Goal: Contribute content

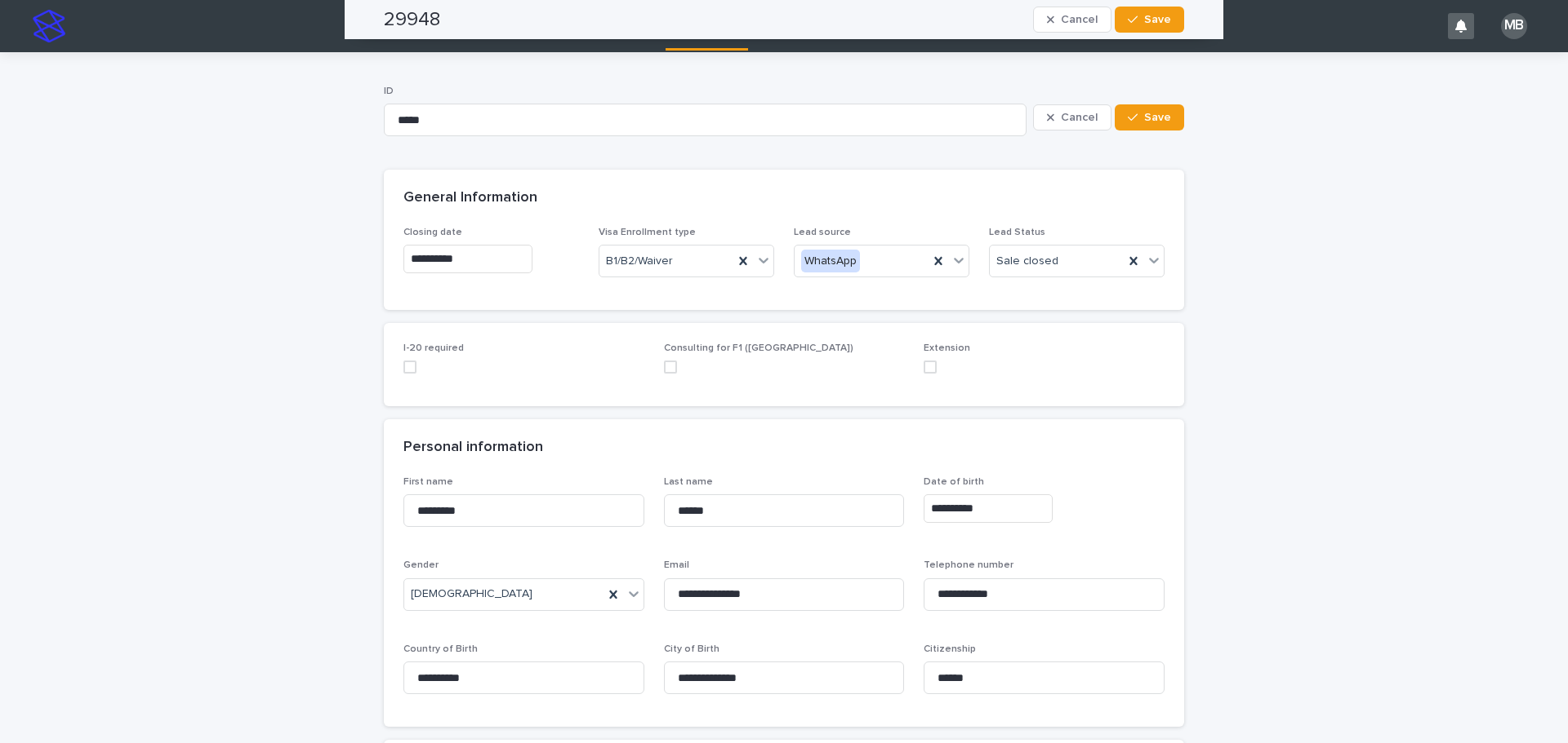
scroll to position [1429, 0]
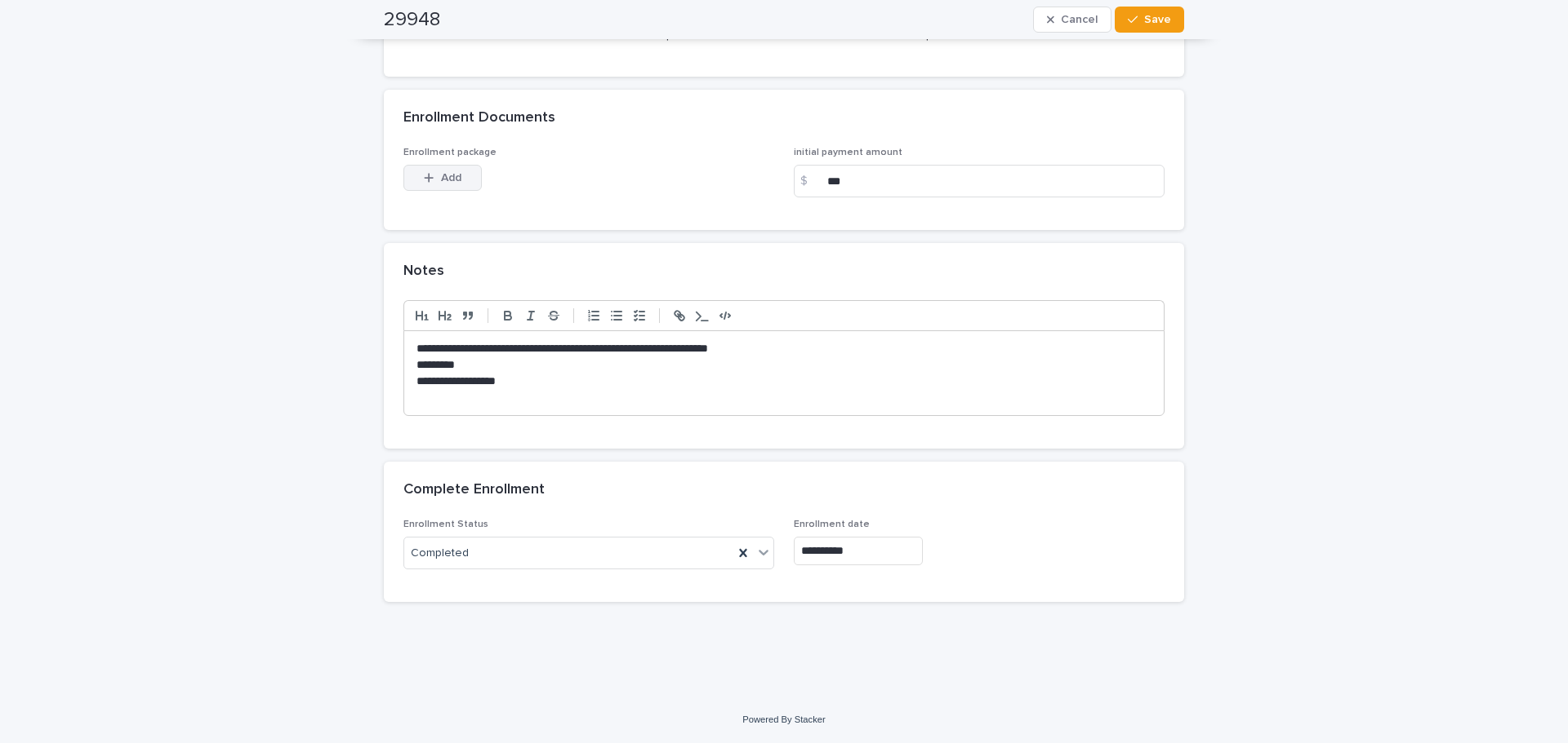
click at [456, 188] on button "Add" at bounding box center [442, 178] width 78 height 26
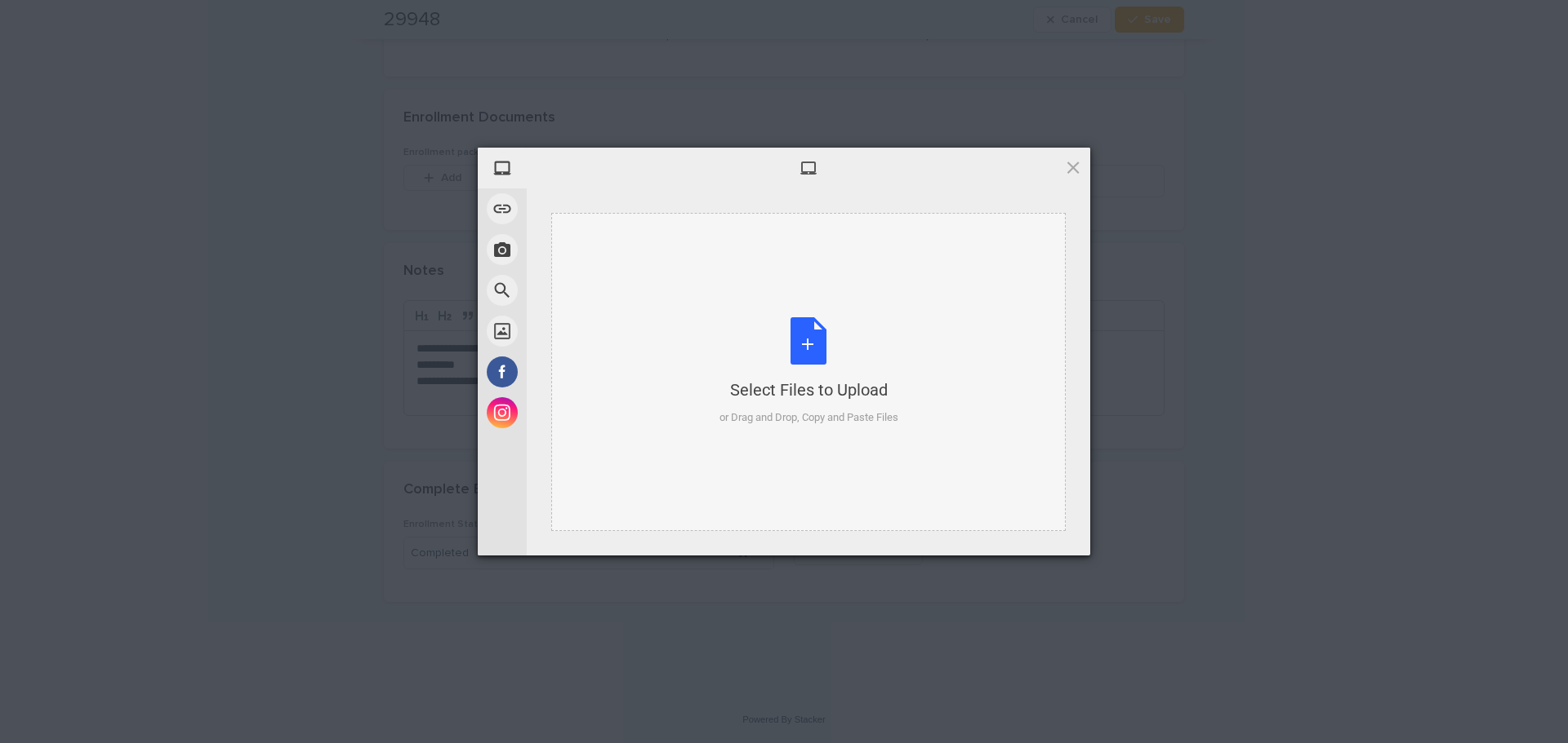
click at [832, 398] on div "Select Files to Upload" at bounding box center [809, 390] width 179 height 23
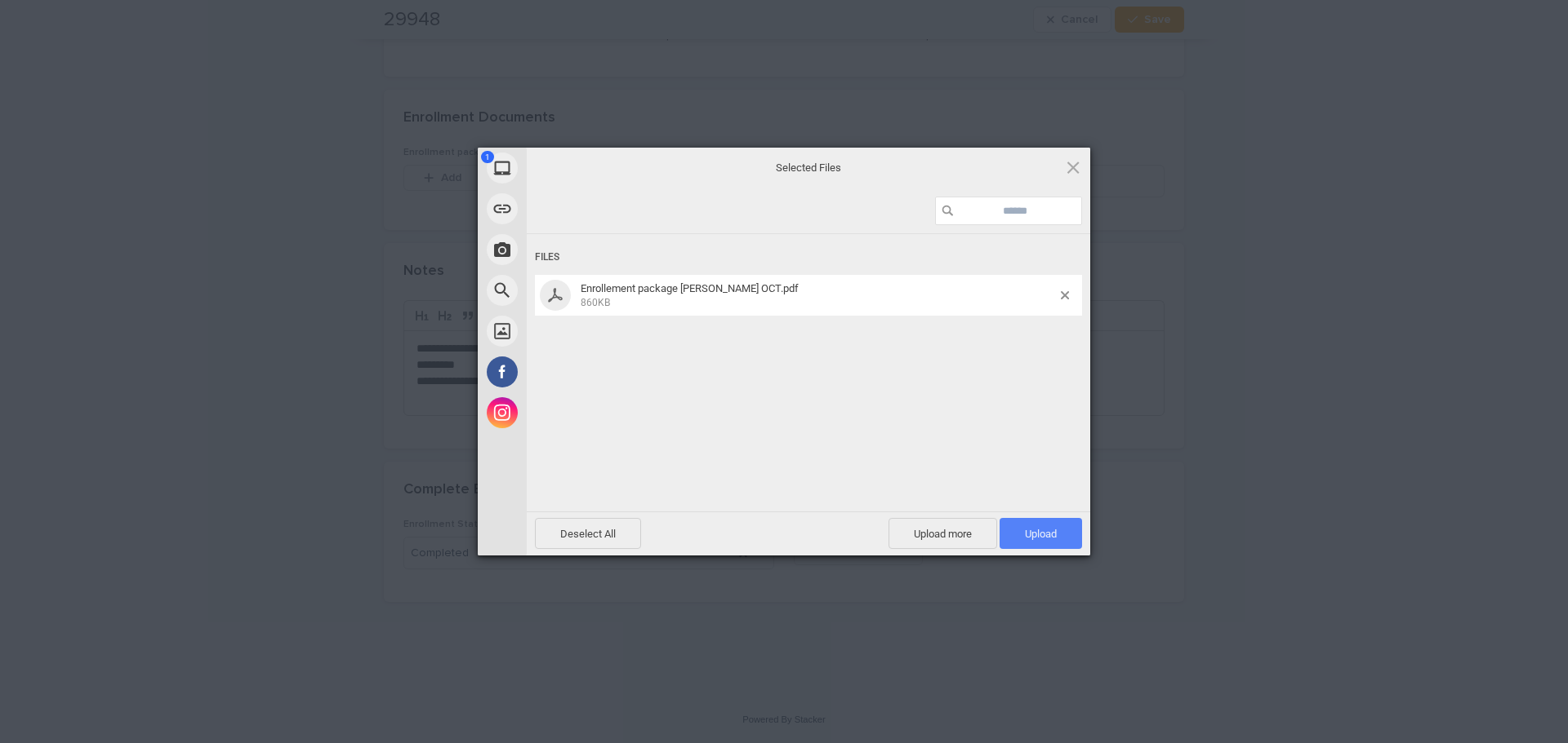
click at [1051, 530] on span "Upload 1" at bounding box center [1040, 534] width 32 height 12
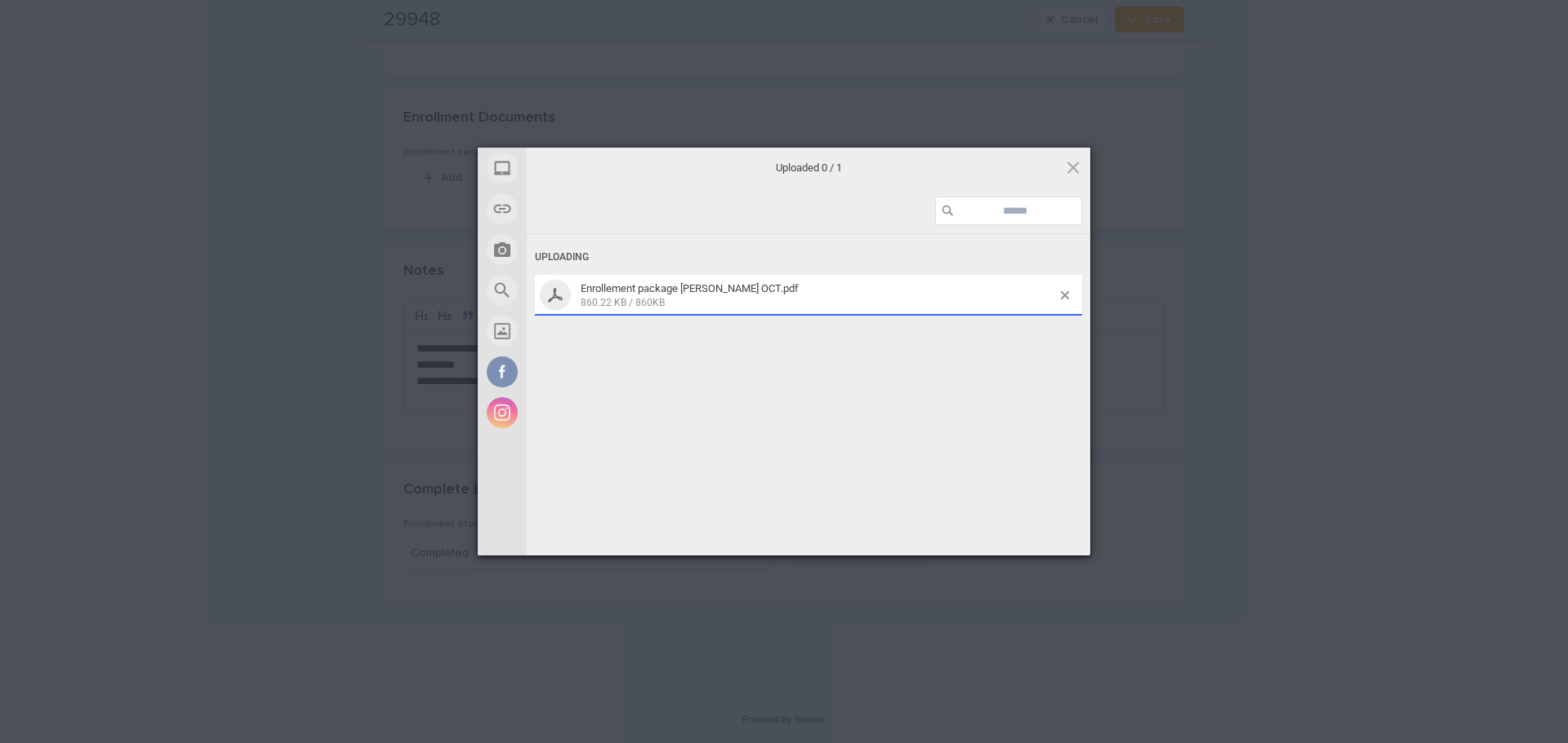
click at [255, 295] on div "My Device Link (URL) Take Photo Web Search Unsplash Facebook Instagram Uploaded…" at bounding box center [784, 372] width 1568 height 743
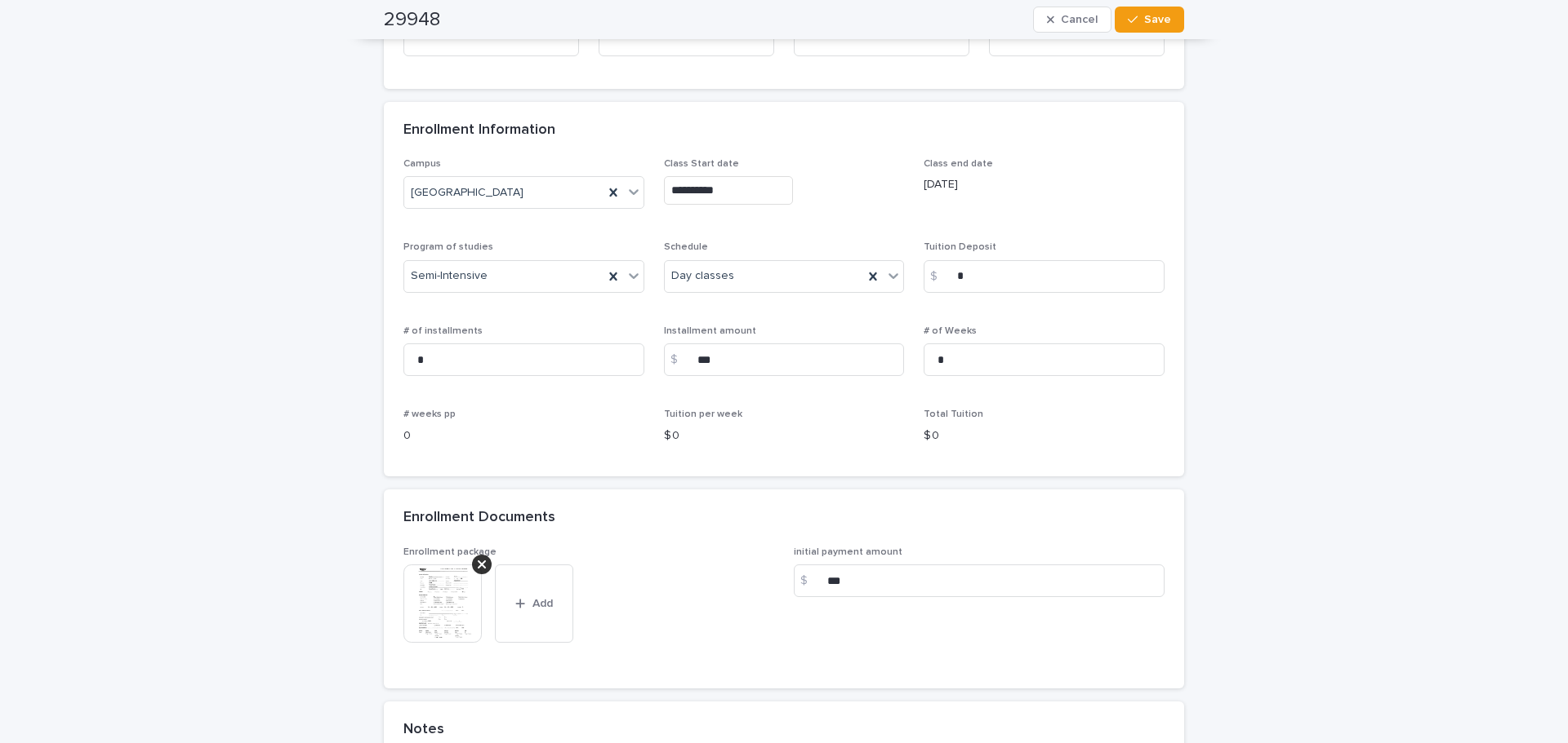
scroll to position [1020, 0]
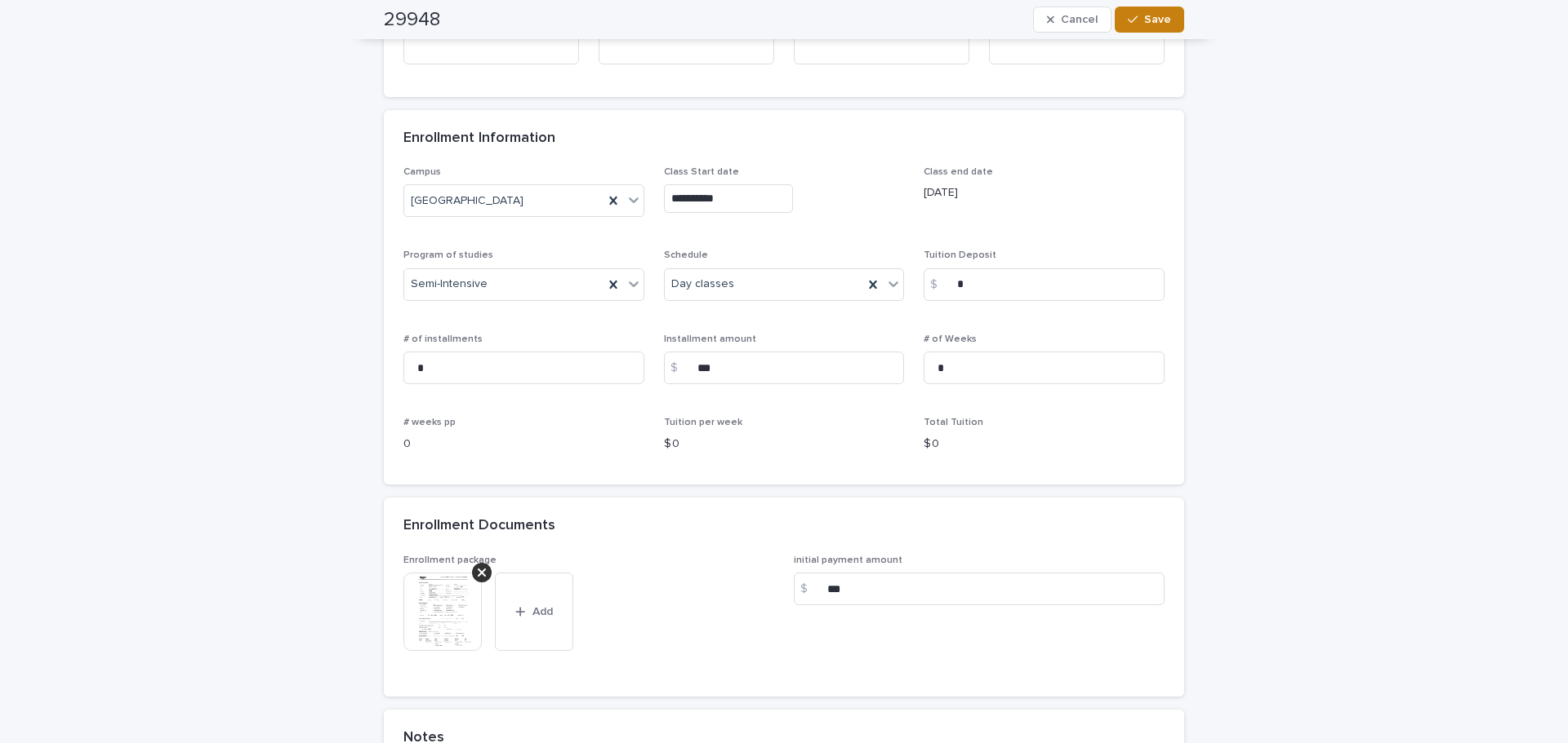
click at [1144, 21] on span "Save" at bounding box center [1158, 19] width 27 height 11
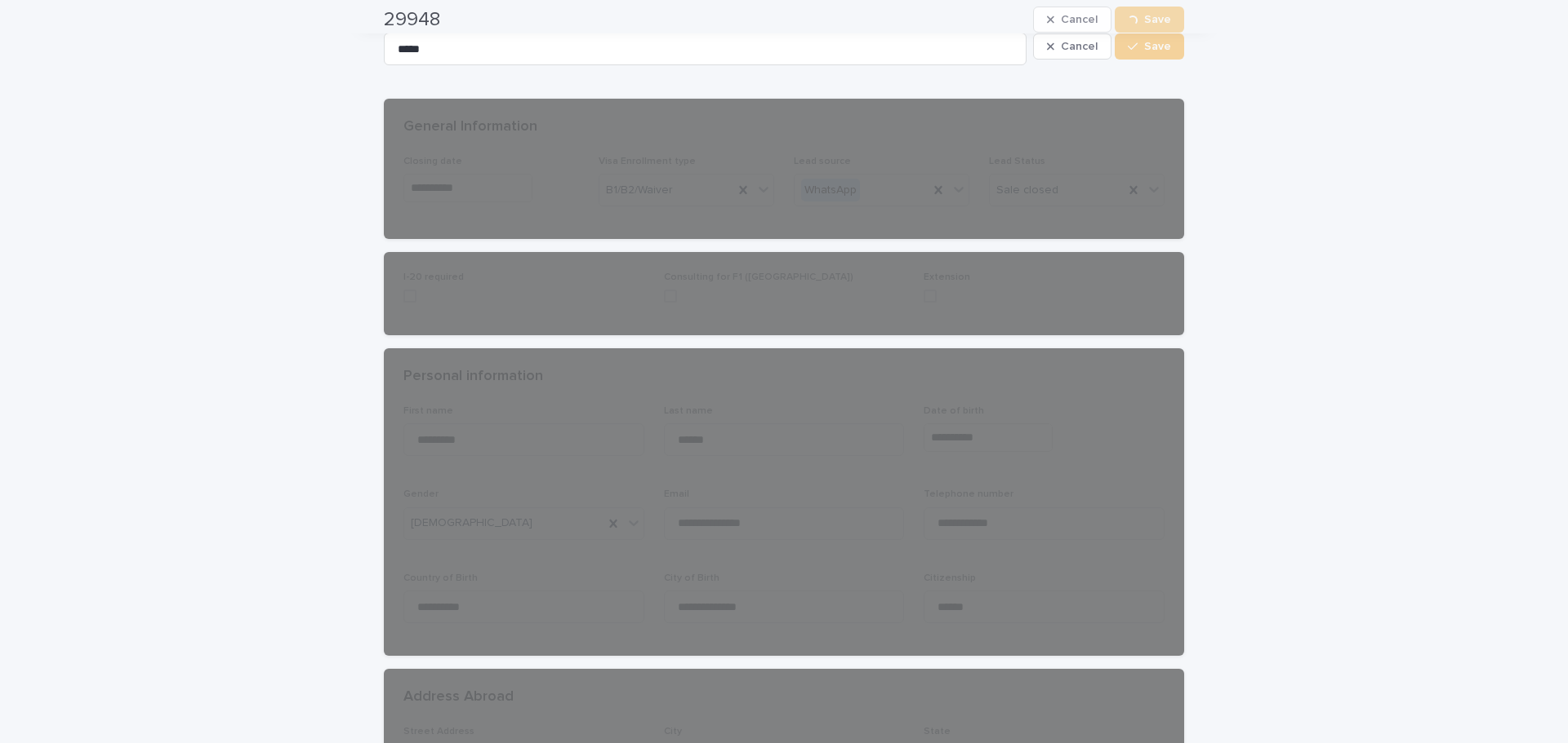
scroll to position [0, 0]
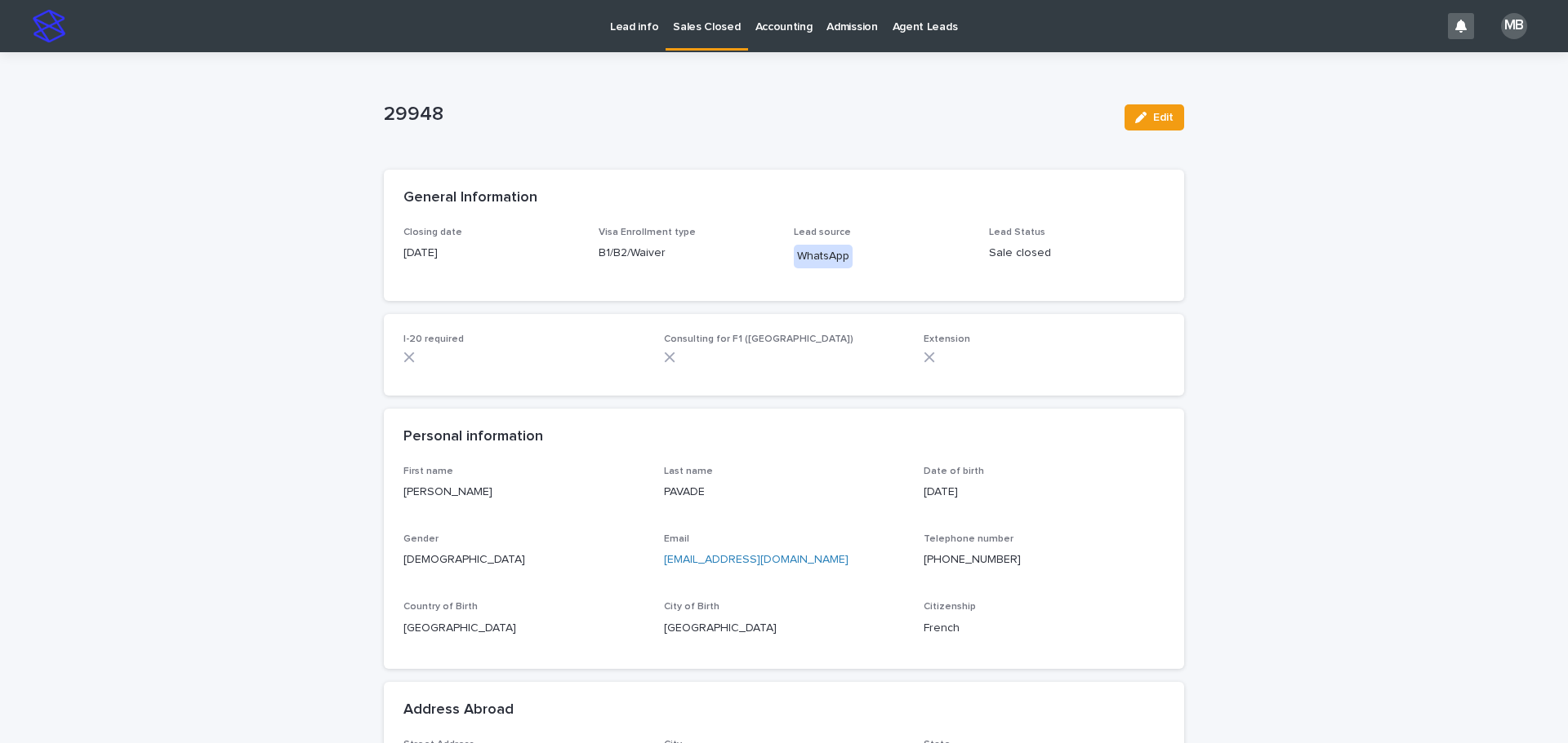
click at [701, 31] on p "Sales Closed" at bounding box center [706, 17] width 67 height 34
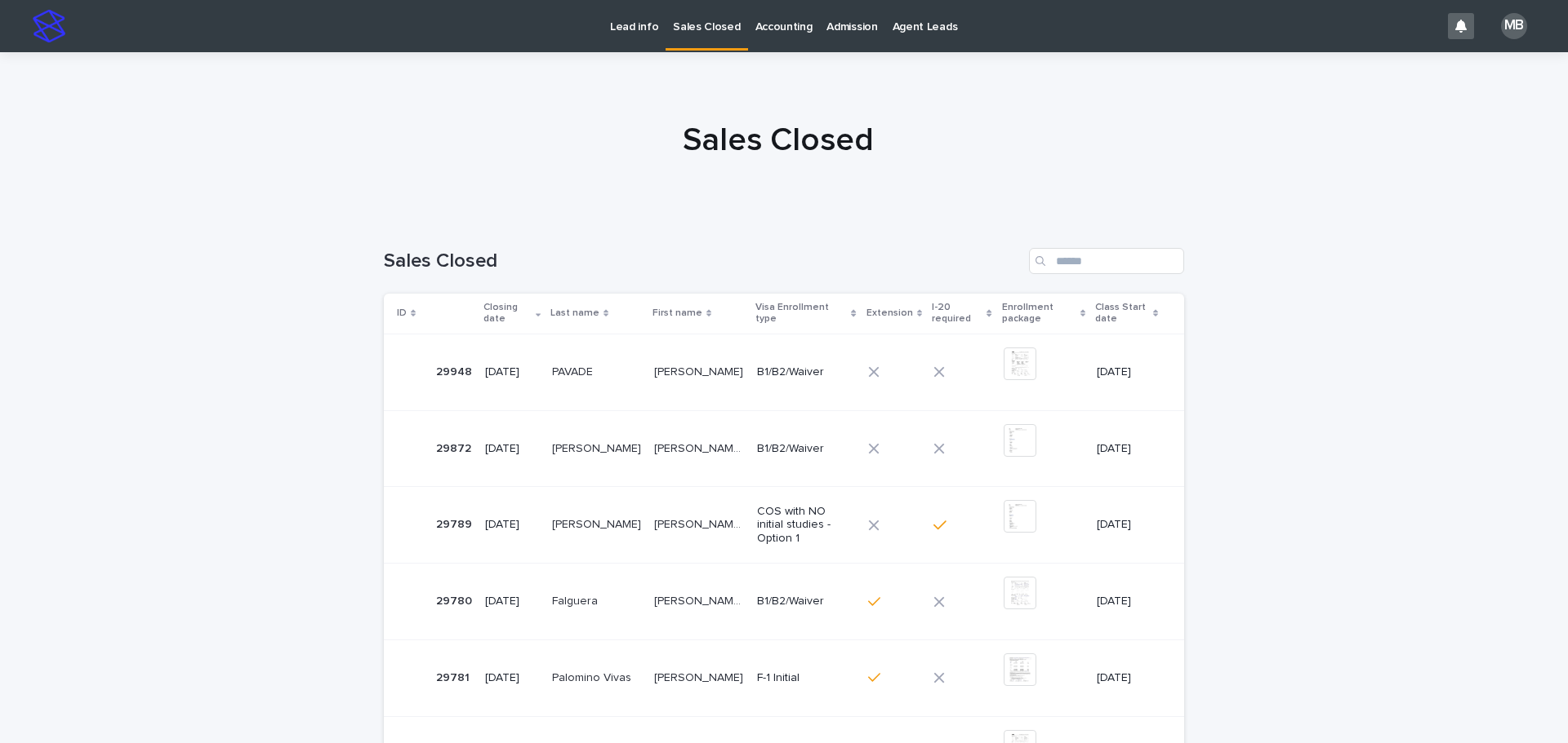
click at [635, 26] on p "Lead info" at bounding box center [633, 17] width 48 height 34
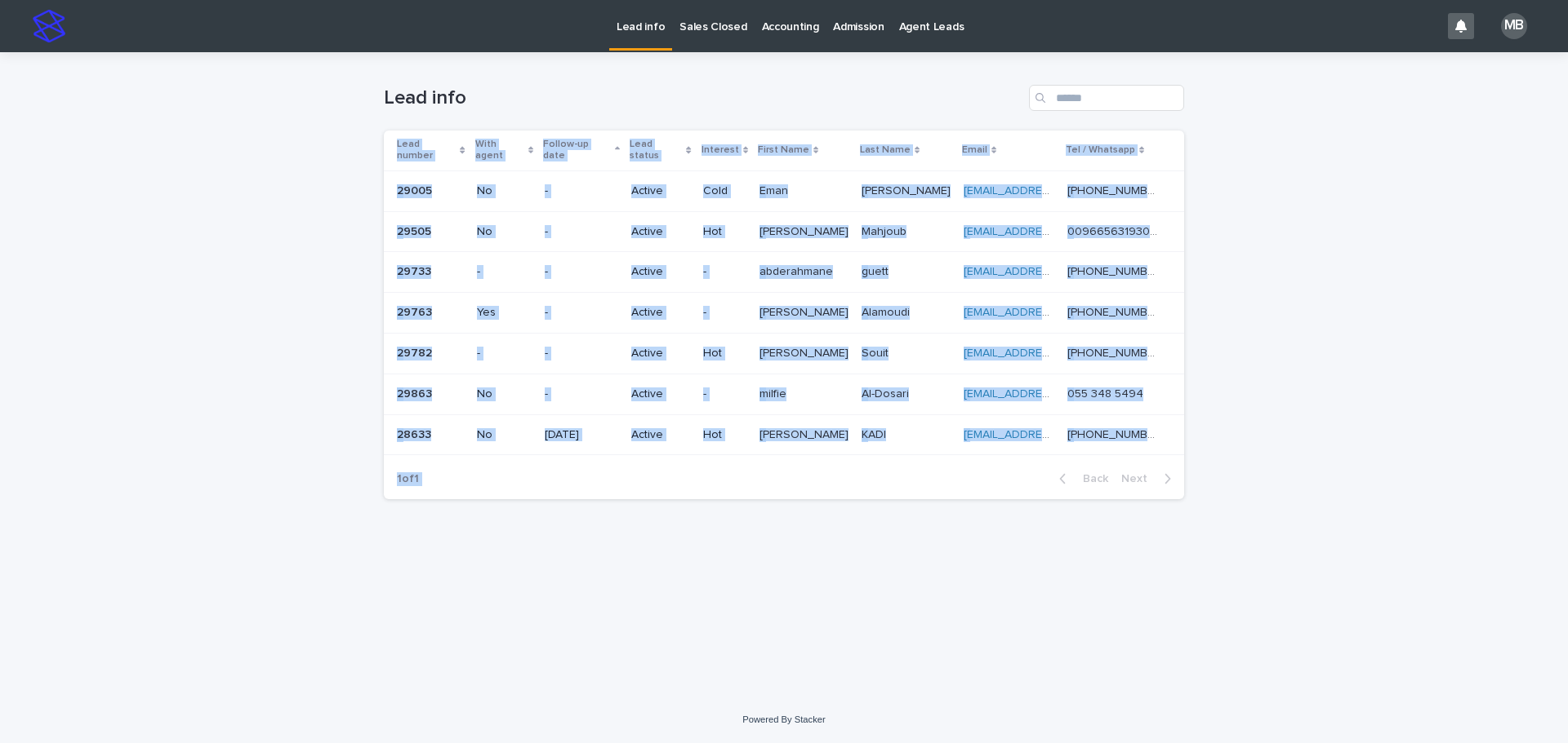
drag, startPoint x: 1117, startPoint y: 387, endPoint x: 1326, endPoint y: 452, distance: 218.9
click at [1326, 452] on div "Loading... Saving… Loading... Saving… Lead info Lead number With agent Follow-u…" at bounding box center [784, 374] width 1568 height 644
click at [1323, 449] on div "Loading... Saving… Loading... Saving… Lead info Lead number With agent Follow-u…" at bounding box center [784, 374] width 1568 height 644
